Goal: Task Accomplishment & Management: Use online tool/utility

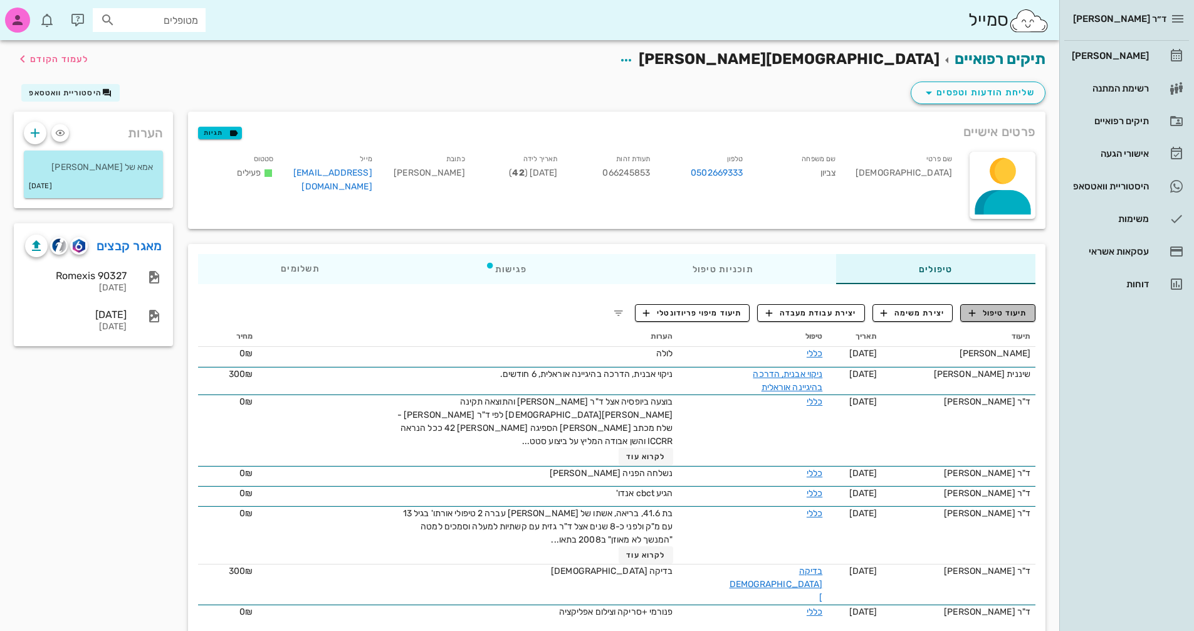
click at [1026, 309] on span "תיעוד טיפול" at bounding box center [998, 312] width 58 height 11
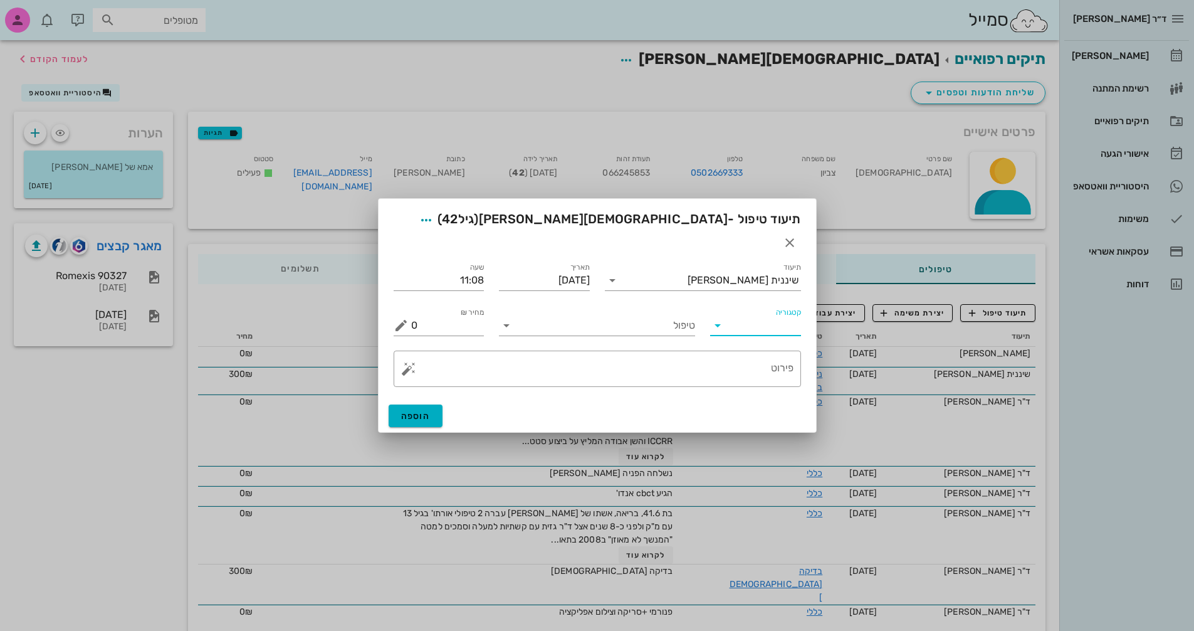
click at [775, 315] on input "קטגוריה" at bounding box center [765, 325] width 71 height 20
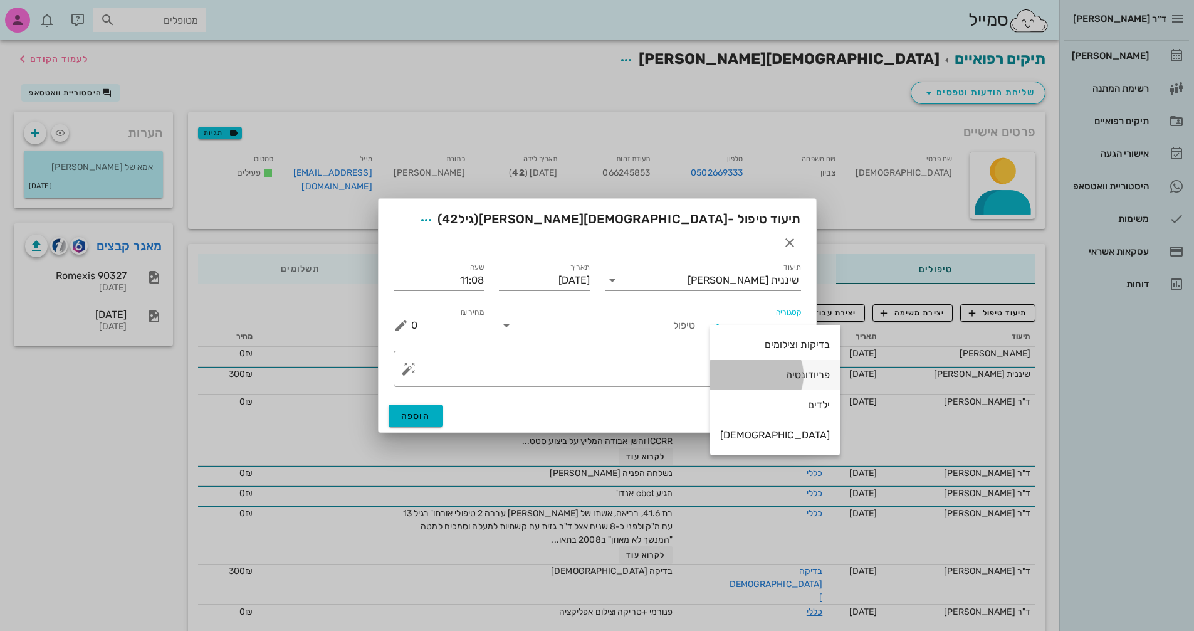
click at [782, 375] on div "פריודונטיה" at bounding box center [775, 375] width 110 height 12
type input "פריודונטיה"
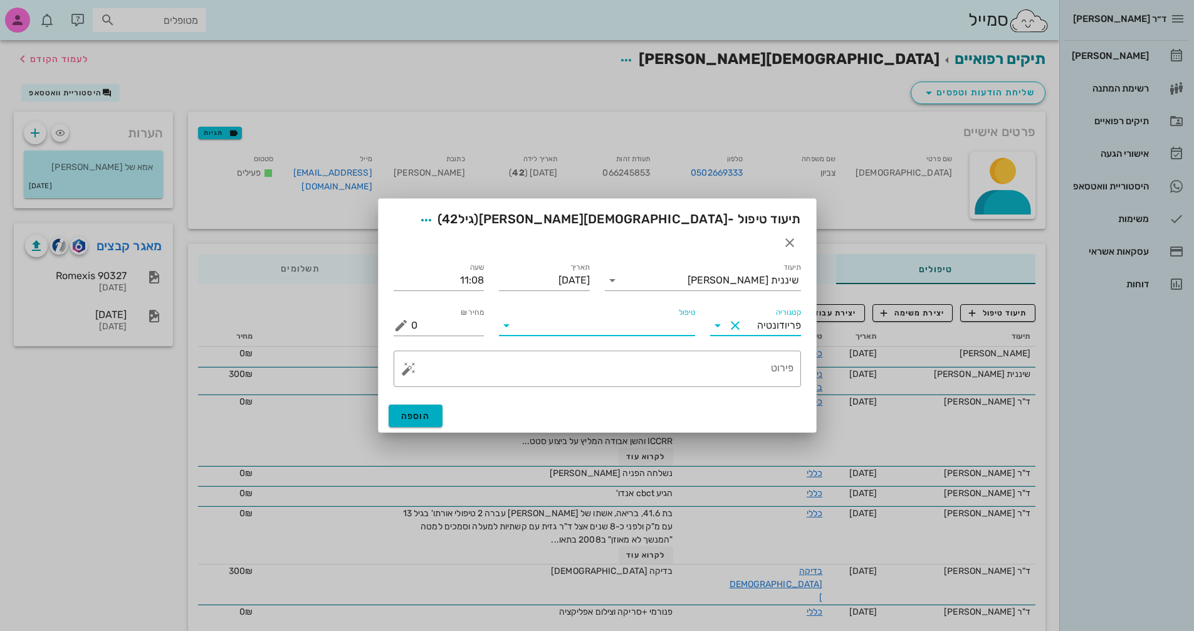
click at [652, 315] on input "טיפול" at bounding box center [606, 325] width 179 height 20
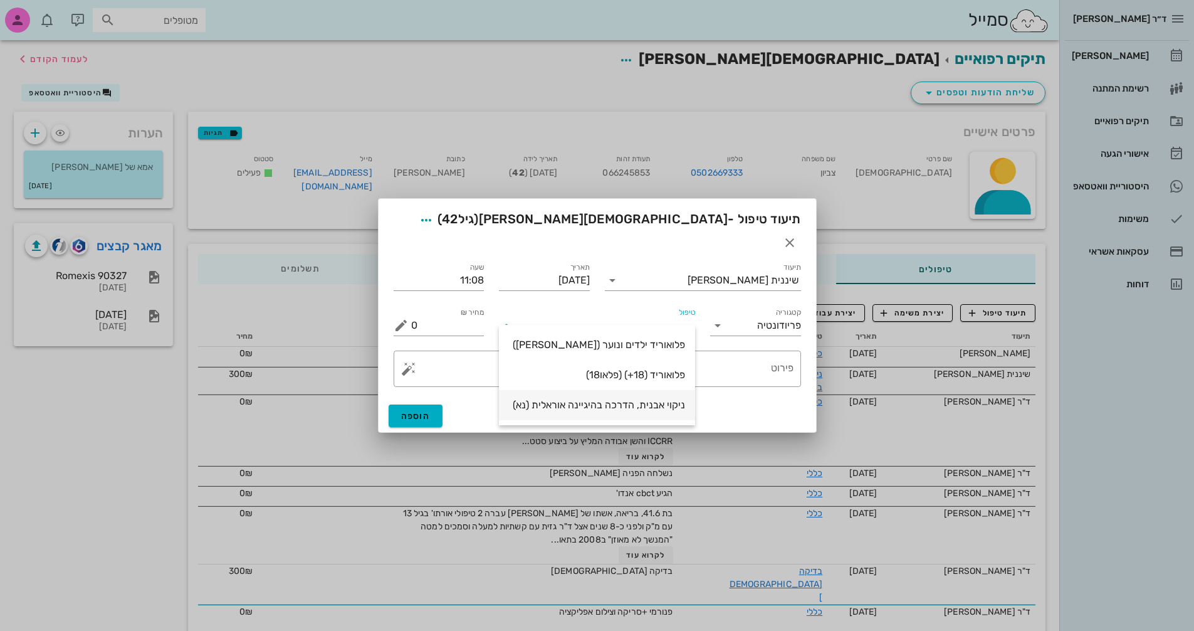
click at [639, 405] on div "ניקוי אבנית, הדרכה בהיגיינה אוראלית (נא)" at bounding box center [597, 405] width 176 height 12
type input "300"
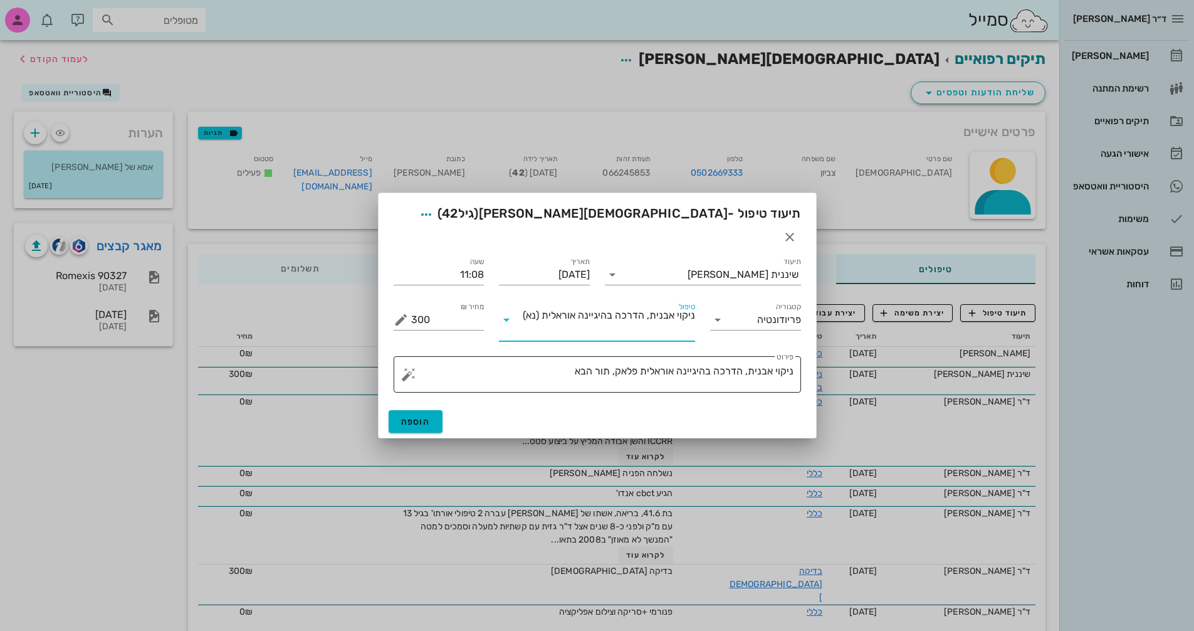
click at [550, 362] on textarea "ניקוי אבנית, הדרכה בהיגיינה אוראלית פלאק, תור הבא" at bounding box center [602, 377] width 382 height 30
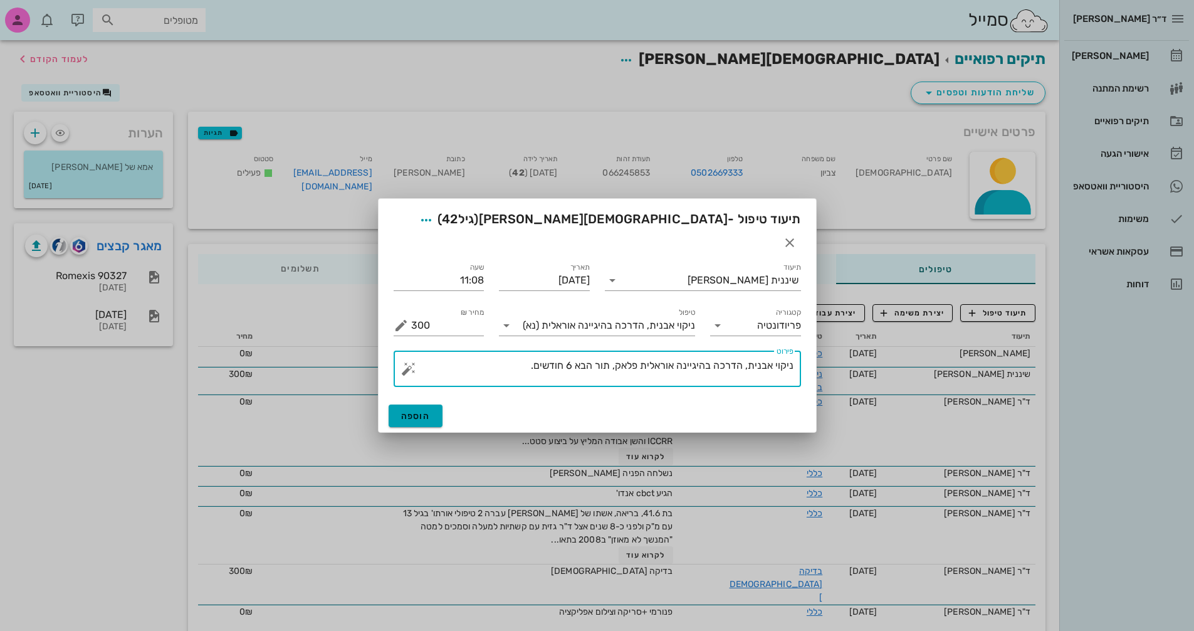
type textarea "ניקוי אבנית, הדרכה בהיגיינה אוראלית פלאק, תור הבא 6 חודשים."
click at [434, 404] on button "הוספה" at bounding box center [416, 415] width 55 height 23
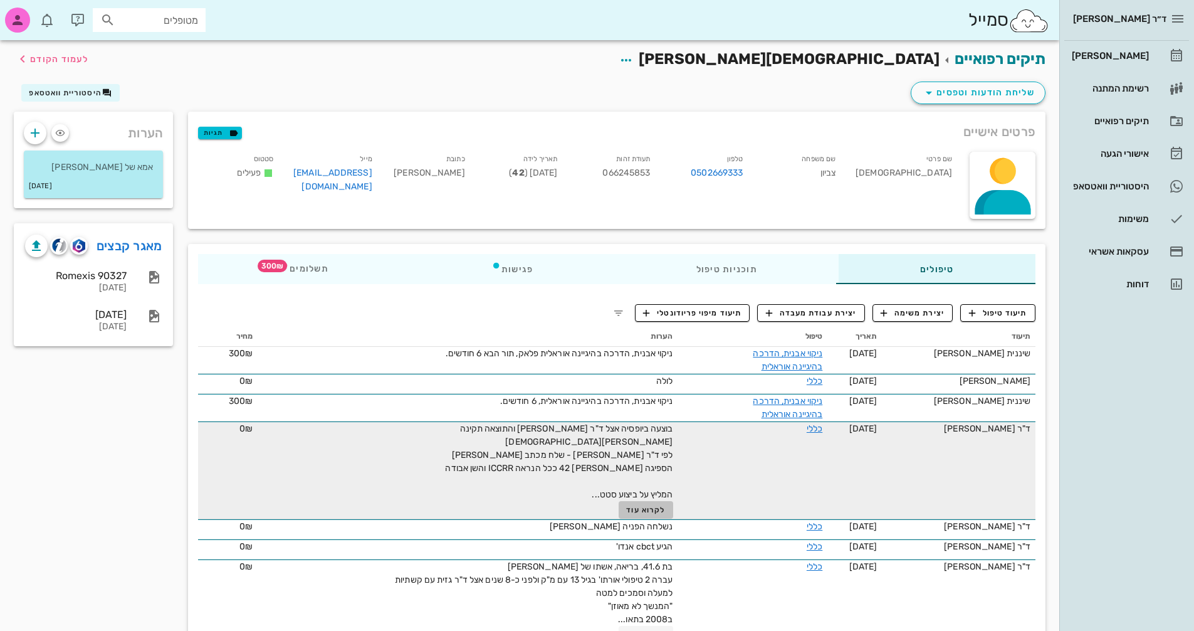
click at [654, 501] on button "לקרוא עוד" at bounding box center [646, 510] width 55 height 18
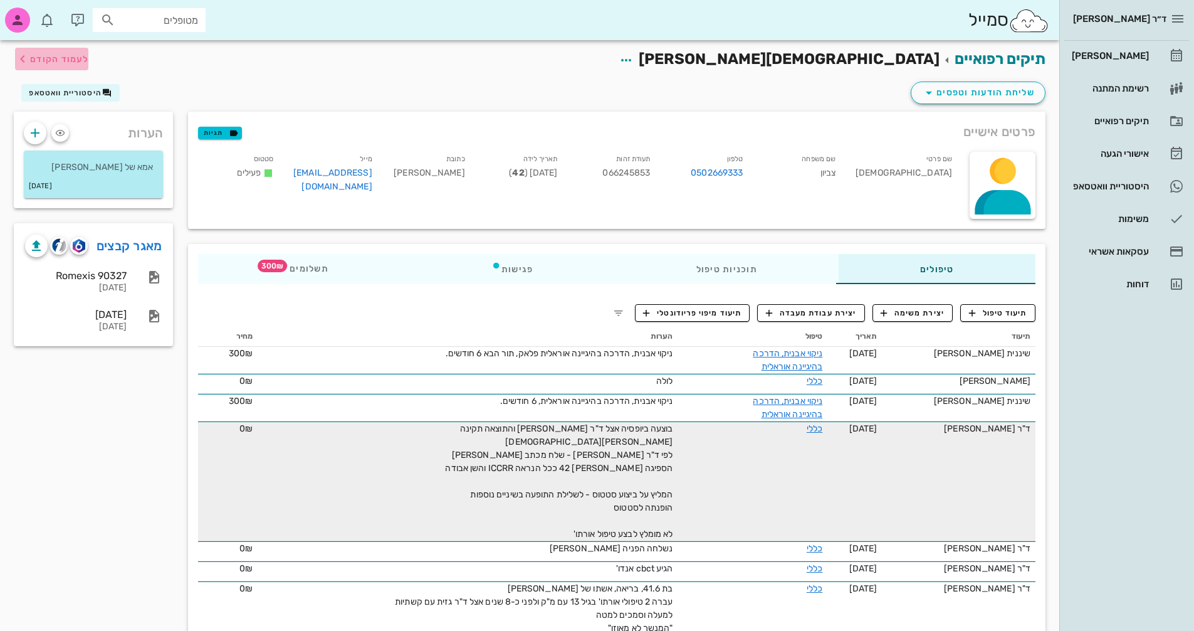
click at [31, 56] on span "לעמוד הקודם" at bounding box center [59, 59] width 58 height 11
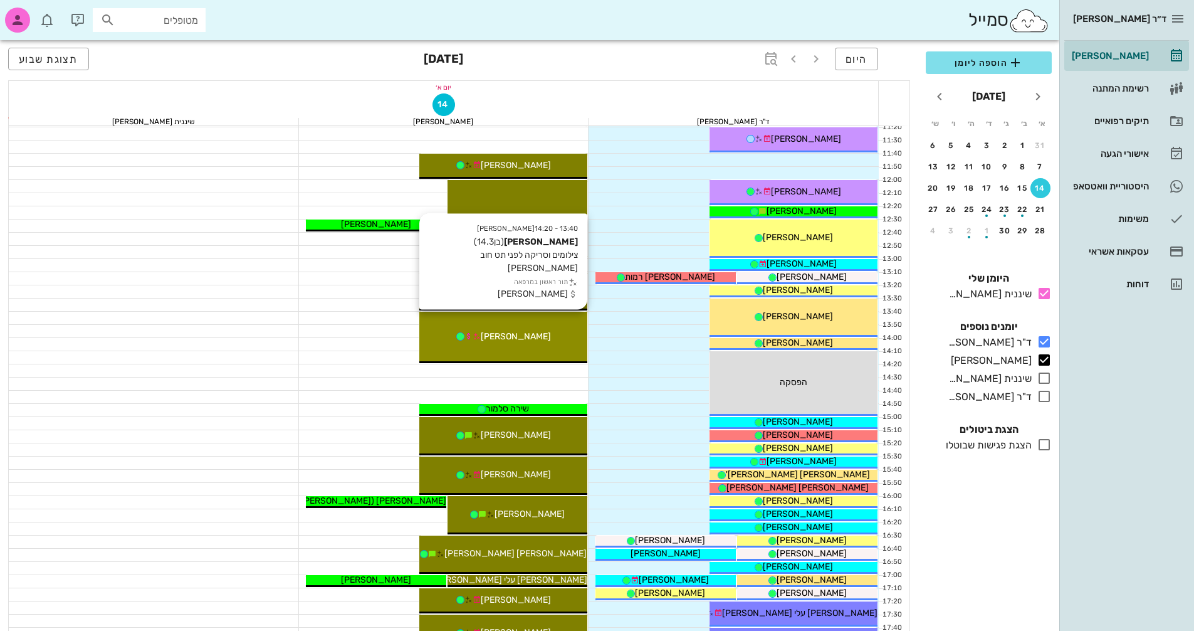
scroll to position [376, 0]
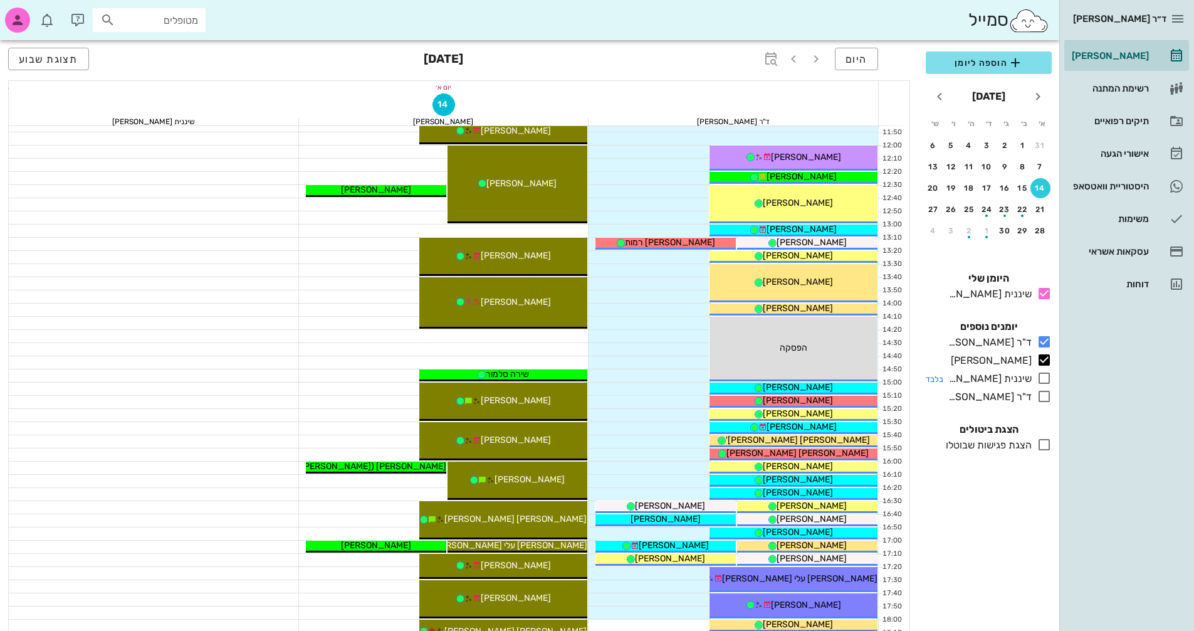
click at [1040, 375] on icon at bounding box center [1044, 377] width 15 height 15
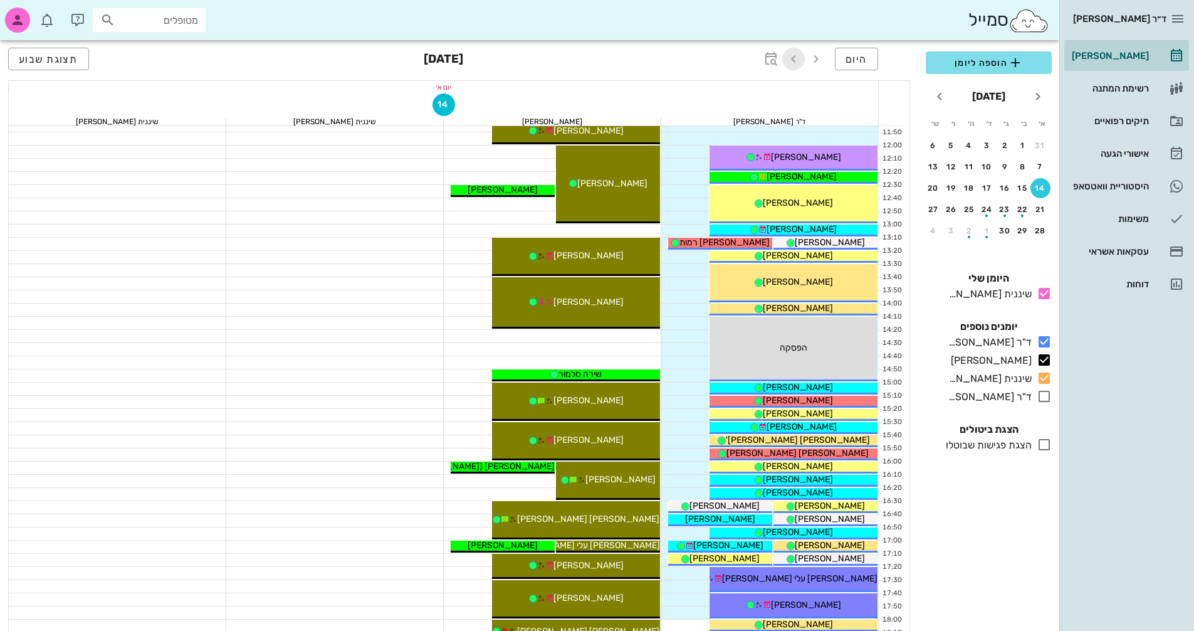
click at [796, 56] on icon "button" at bounding box center [793, 58] width 15 height 15
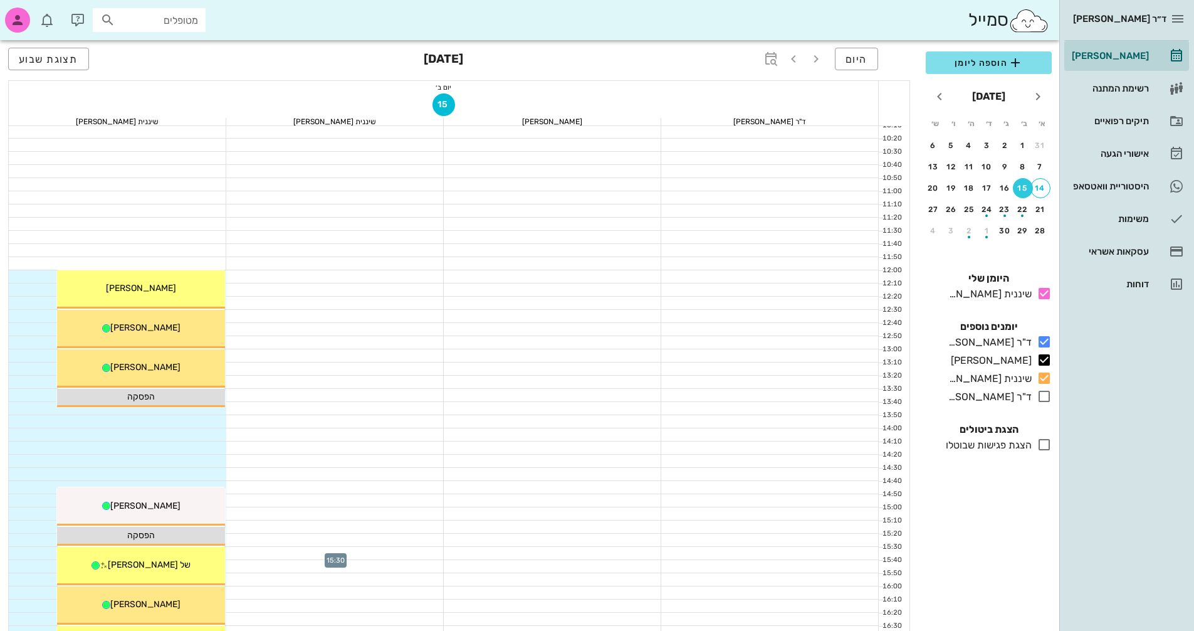
scroll to position [251, 0]
drag, startPoint x: 1001, startPoint y: 470, endPoint x: 533, endPoint y: 548, distance: 474.1
click at [1002, 471] on div "הוספה ליומן [DATE] א׳ ב׳ ג׳ ד׳ ה׳ ו׳ ש׳ 31 1 2 3 4 5 6 7 8 9 10 11 12 13 14 15 …" at bounding box center [988, 337] width 141 height 587
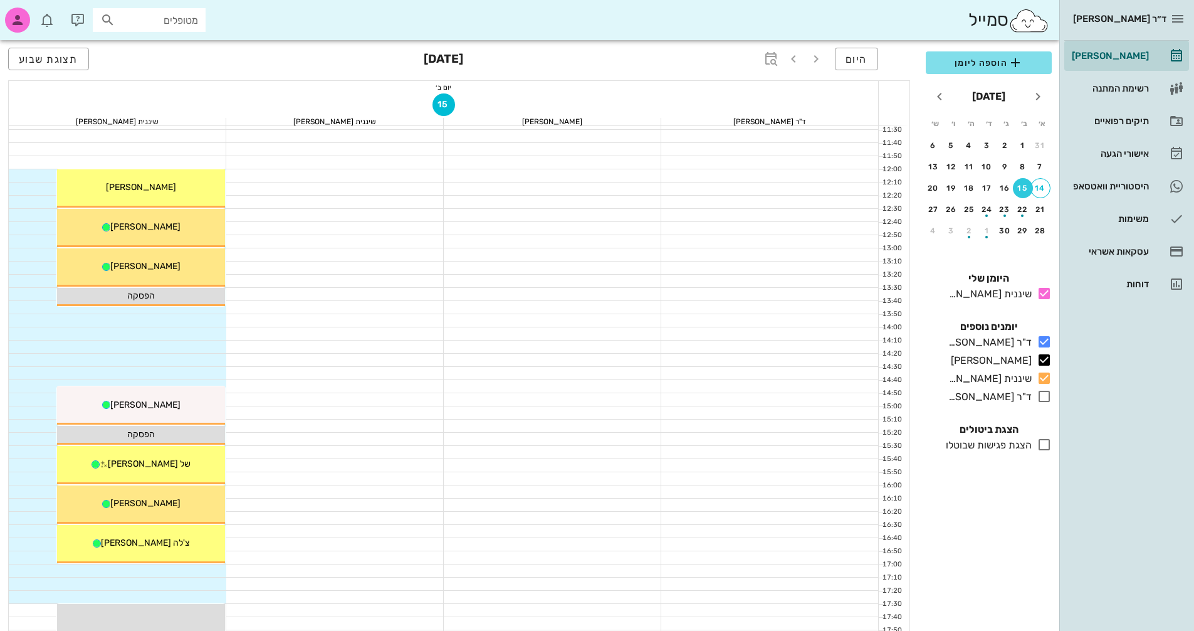
scroll to position [351, 0]
click at [872, 58] on button "היום" at bounding box center [856, 59] width 43 height 23
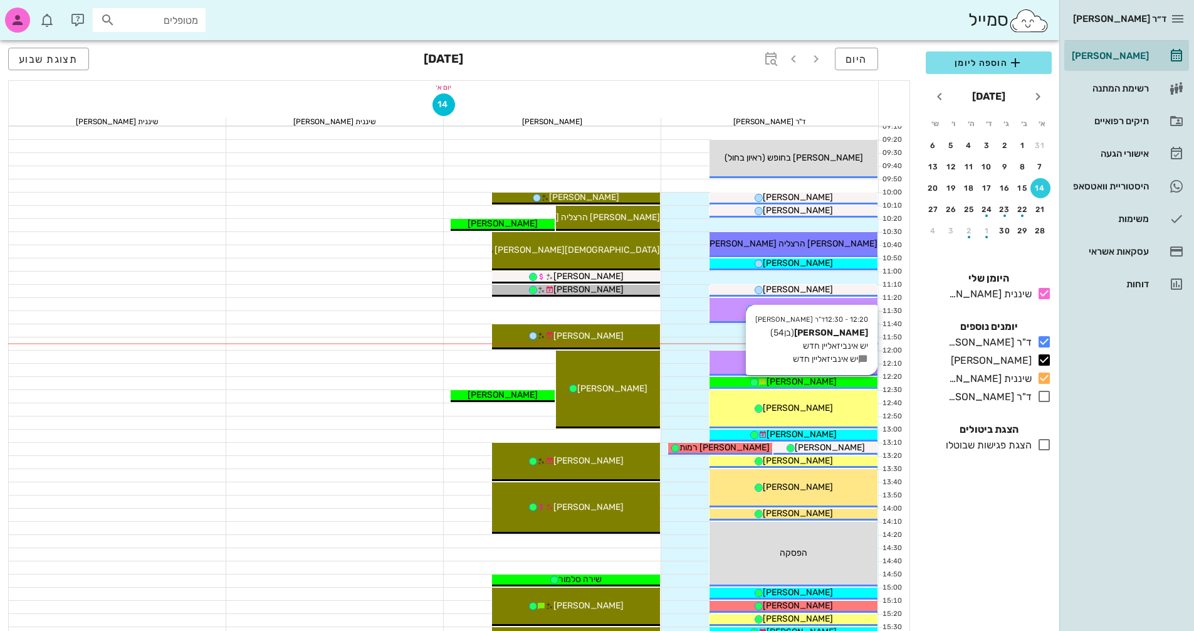
scroll to position [163, 0]
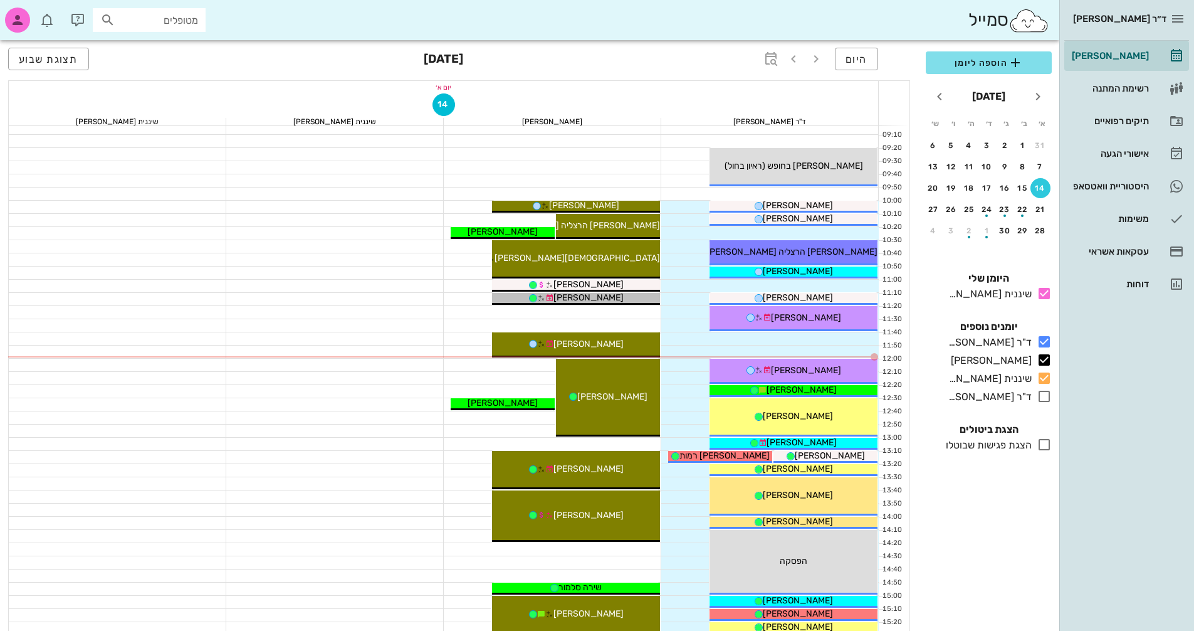
click at [474, 350] on div at bounding box center [553, 351] width 218 height 13
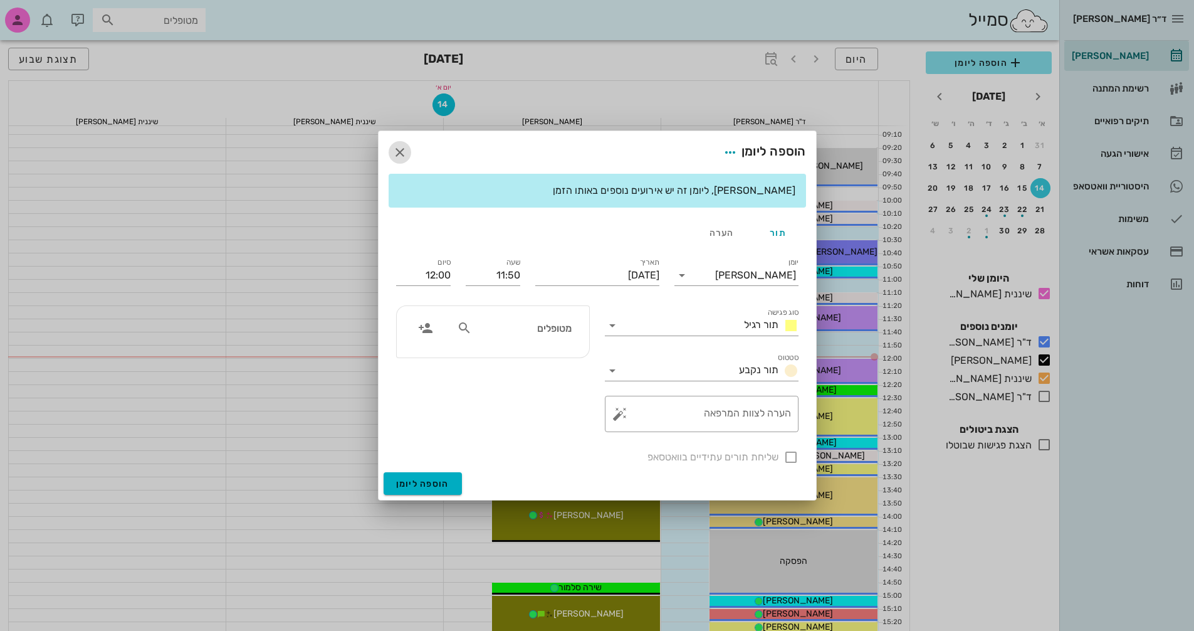
click at [399, 154] on icon "button" at bounding box center [399, 152] width 15 height 15
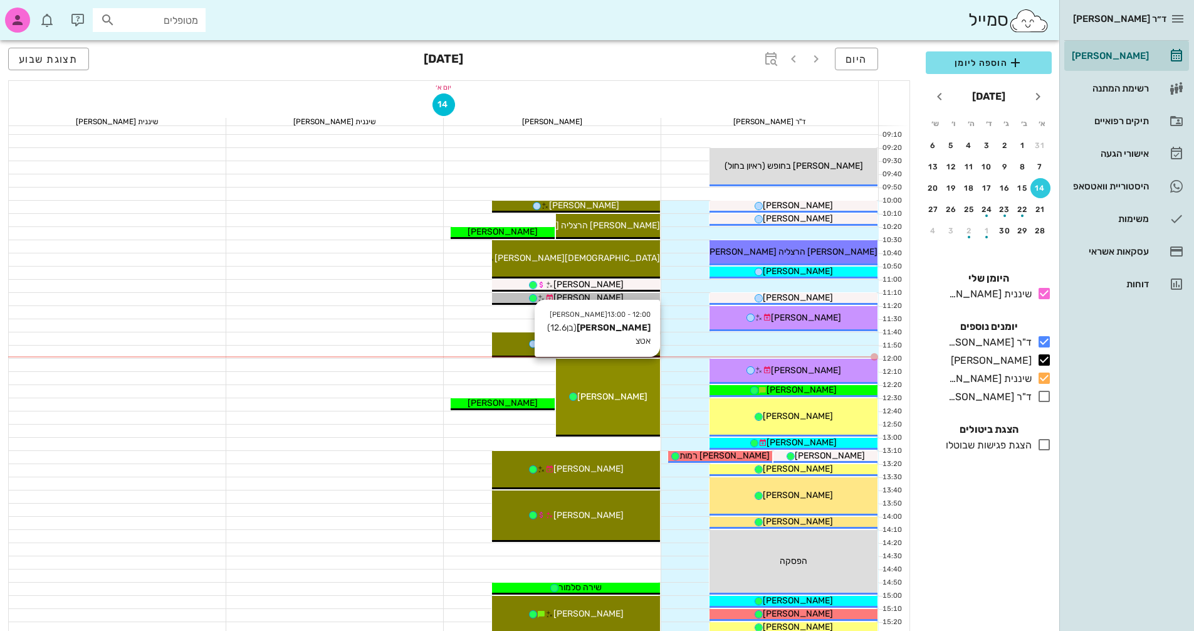
click at [606, 391] on div "[PERSON_NAME]" at bounding box center [608, 396] width 104 height 13
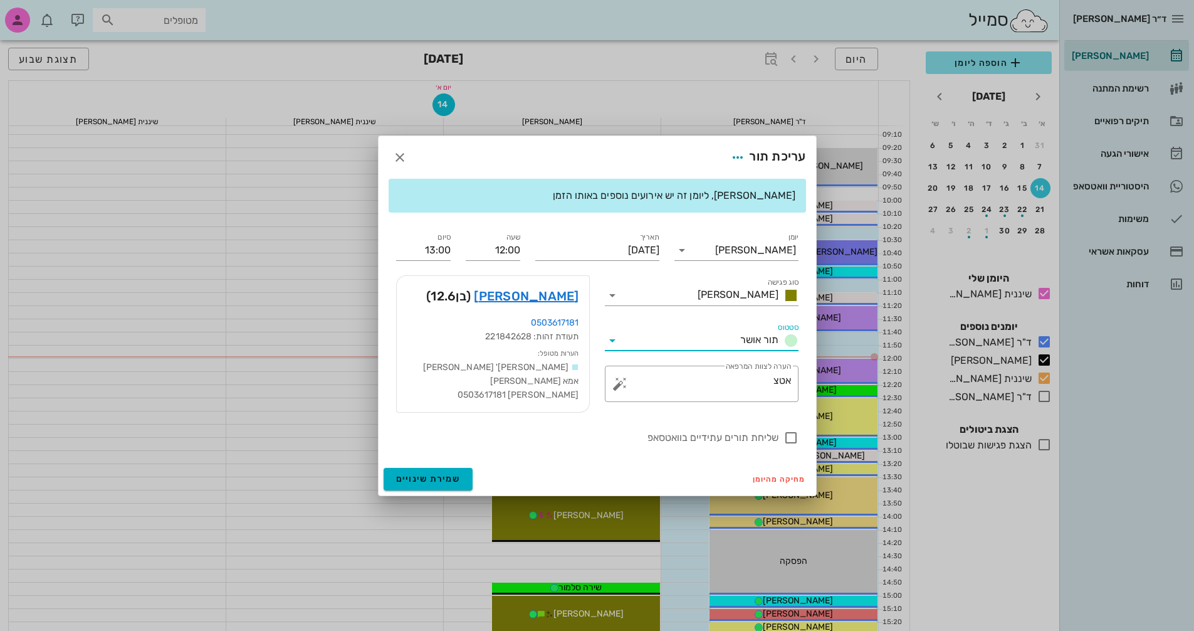
click at [731, 338] on input "סטטוס" at bounding box center [678, 340] width 113 height 20
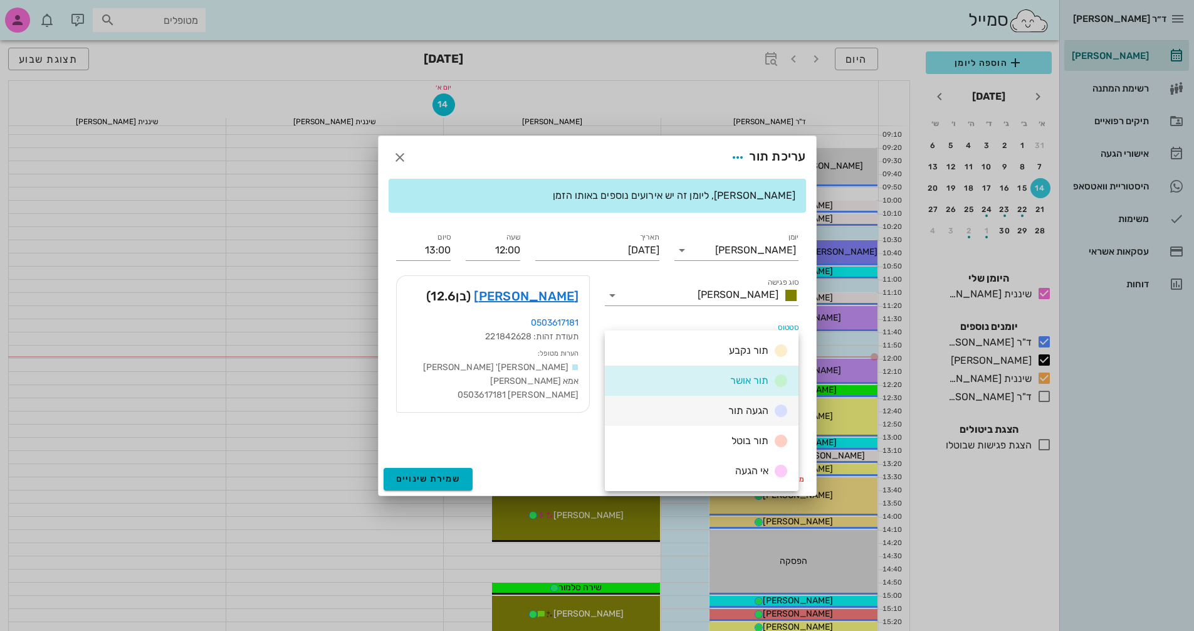
click at [743, 407] on span "הגעה תור" at bounding box center [748, 410] width 40 height 12
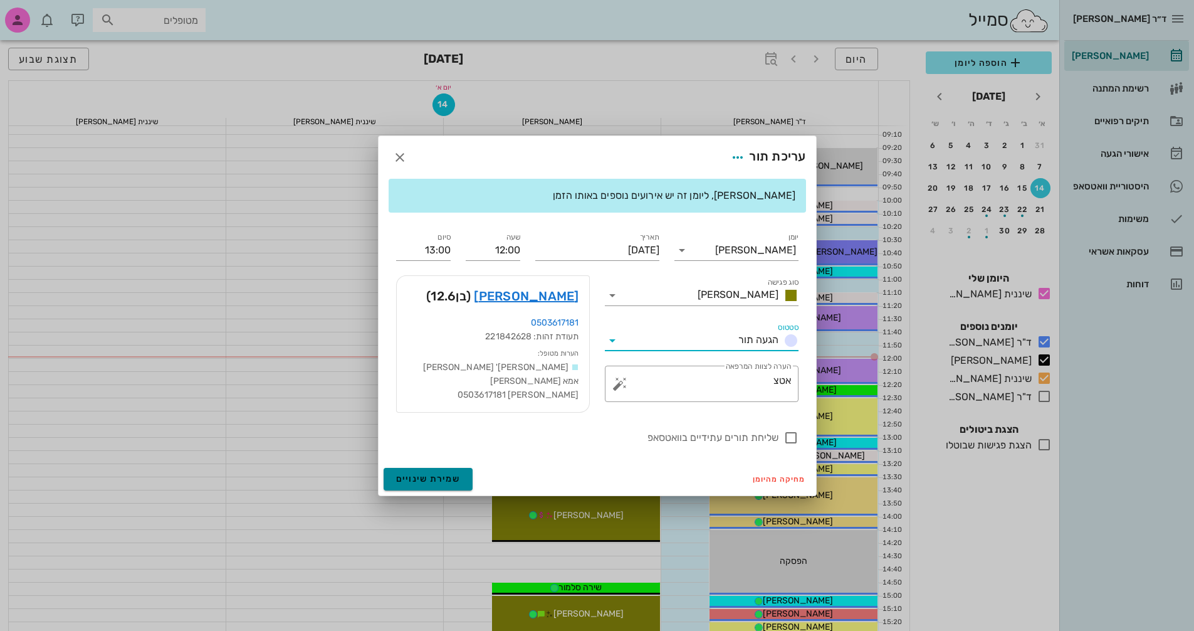
click at [444, 477] on span "שמירת שינויים" at bounding box center [428, 478] width 65 height 11
